Goal: Task Accomplishment & Management: Manage account settings

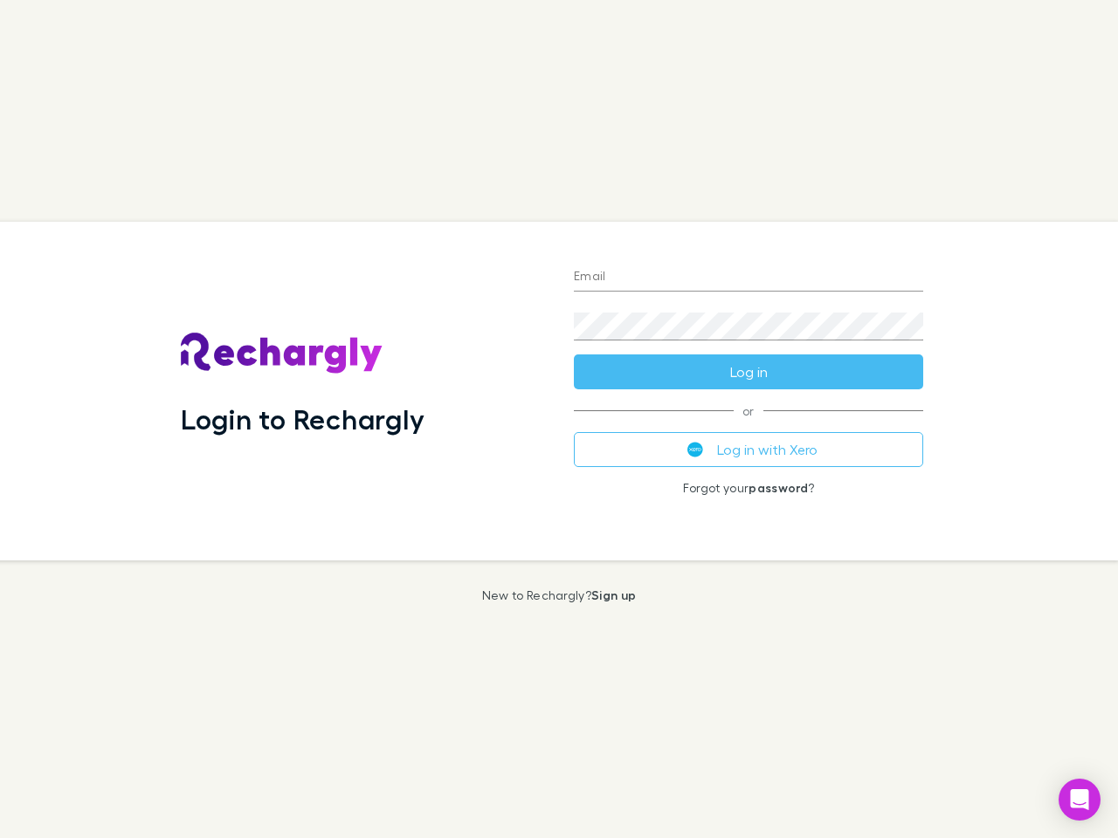
click at [559, 419] on div "Login to Rechargly" at bounding box center [363, 391] width 393 height 339
click at [748, 278] on input "Email" at bounding box center [748, 278] width 349 height 28
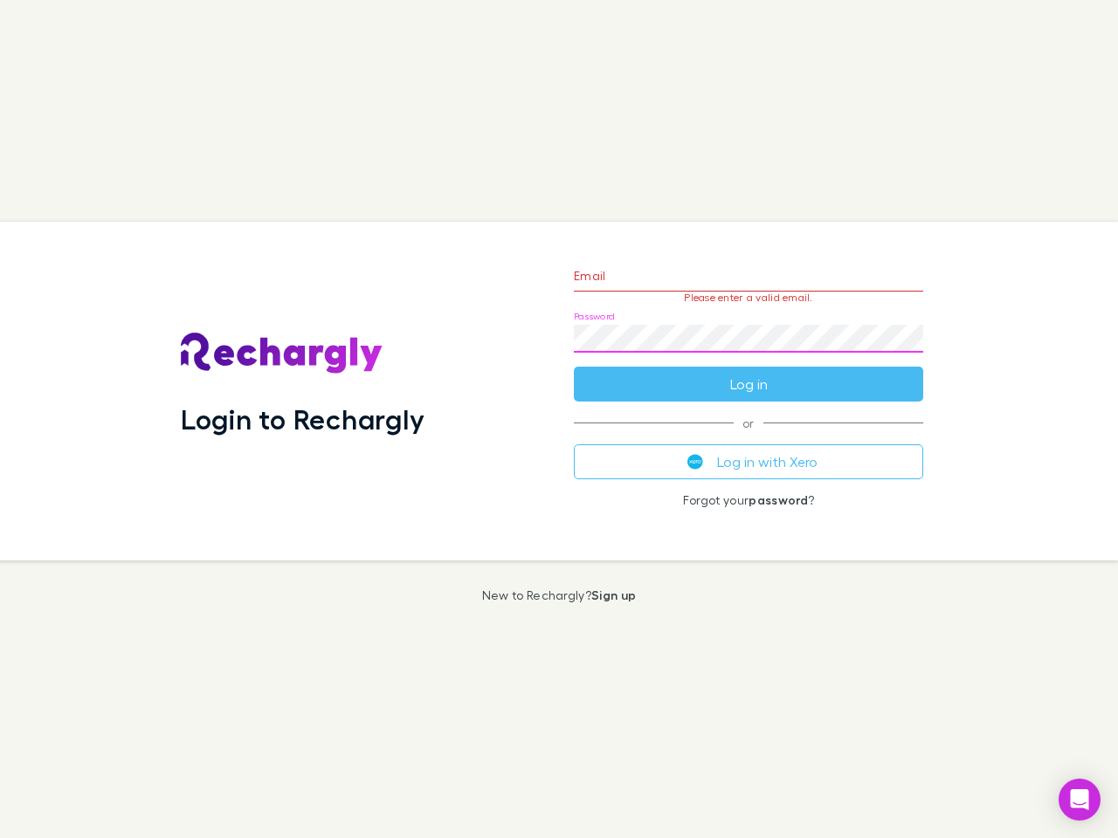
click at [748, 372] on form "Email Please enter a valid email. Password Log in" at bounding box center [748, 326] width 349 height 152
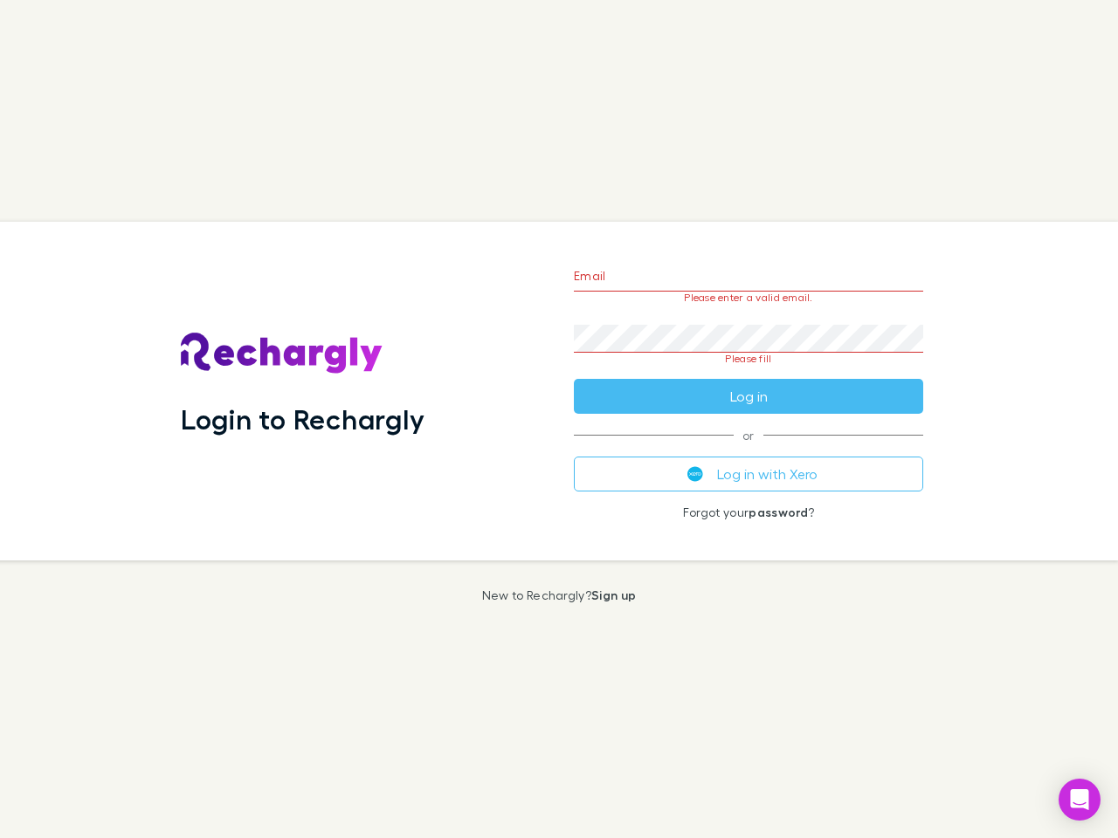
click at [748, 450] on div "Email Please enter a valid email. Password Please fill Log in or Log in with Xe…" at bounding box center [748, 391] width 377 height 339
click at [1079, 800] on icon "Open Intercom Messenger" at bounding box center [1080, 800] width 18 height 21
